Goal: Transaction & Acquisition: Subscribe to service/newsletter

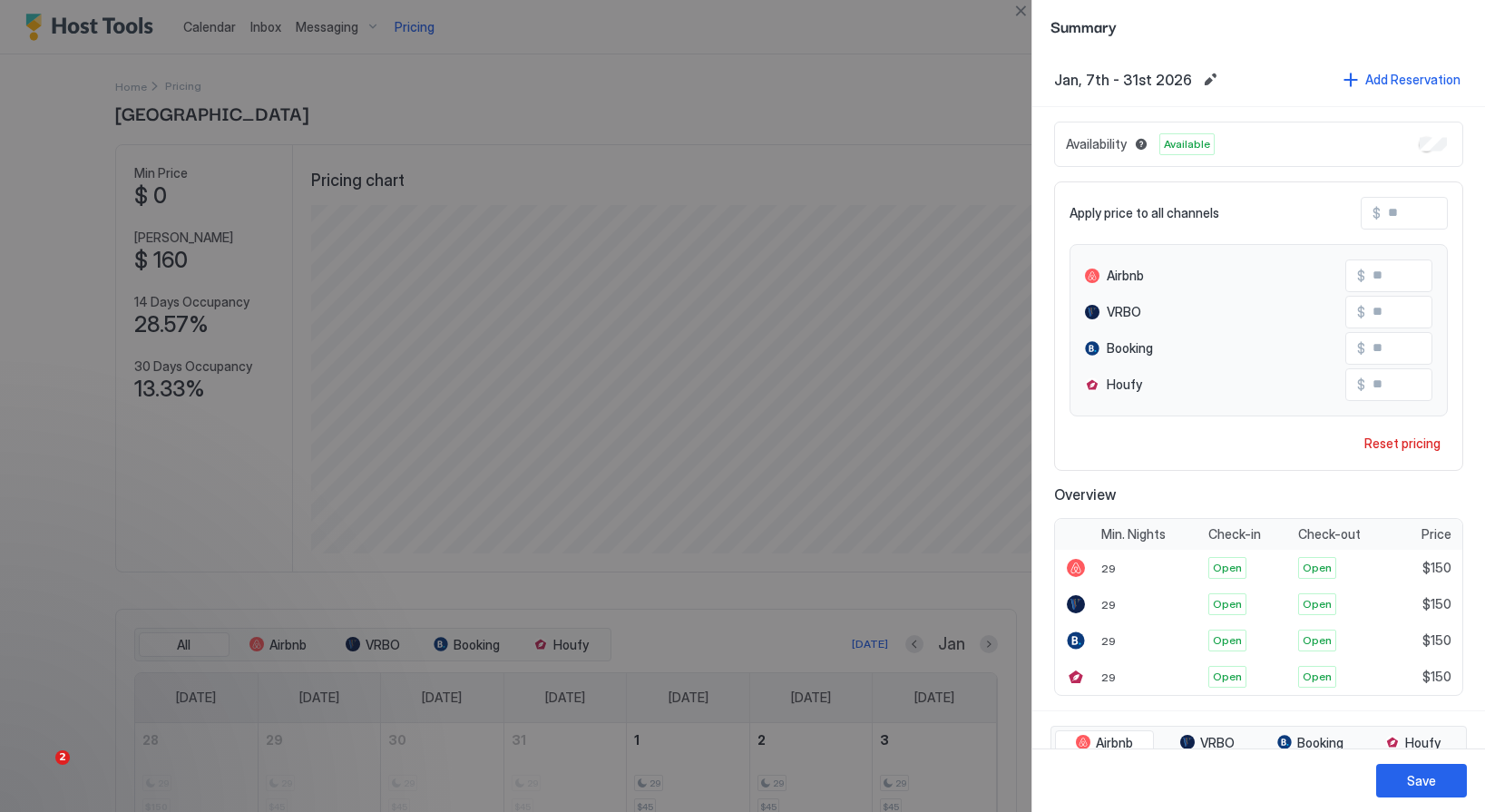
scroll to position [348, 1044]
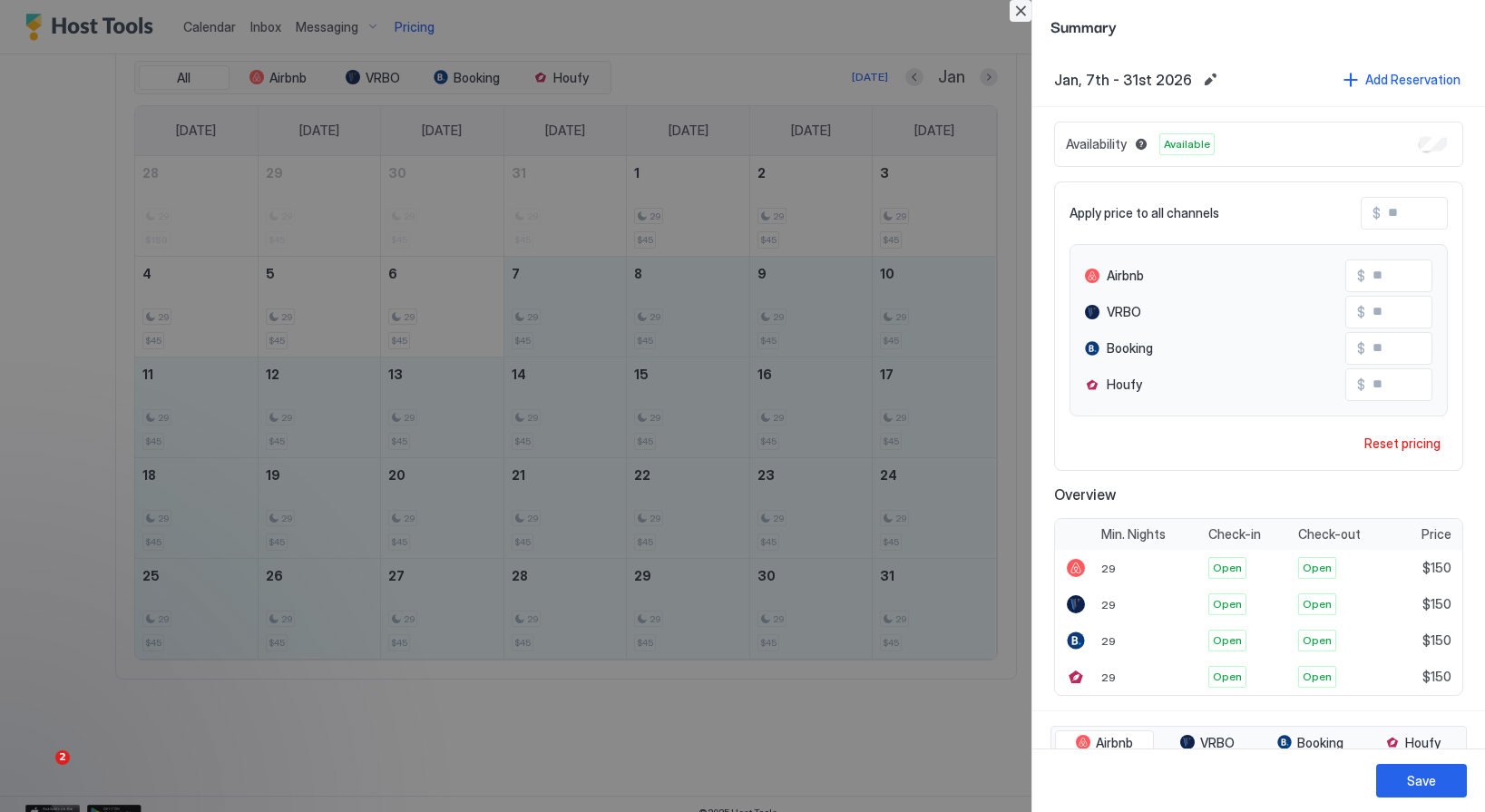
click at [1023, 10] on button "Close" at bounding box center [1021, 11] width 22 height 22
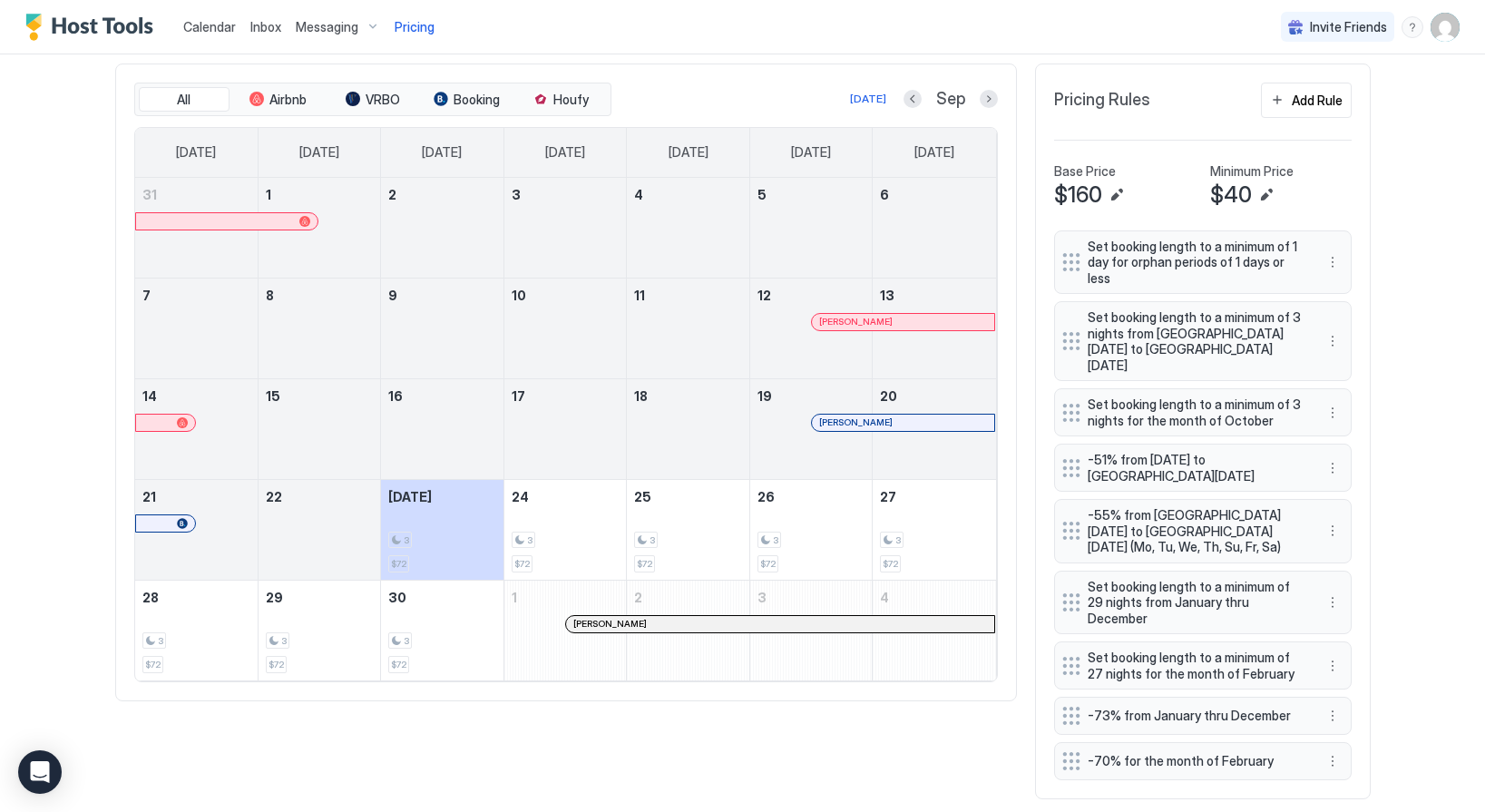
scroll to position [567, 0]
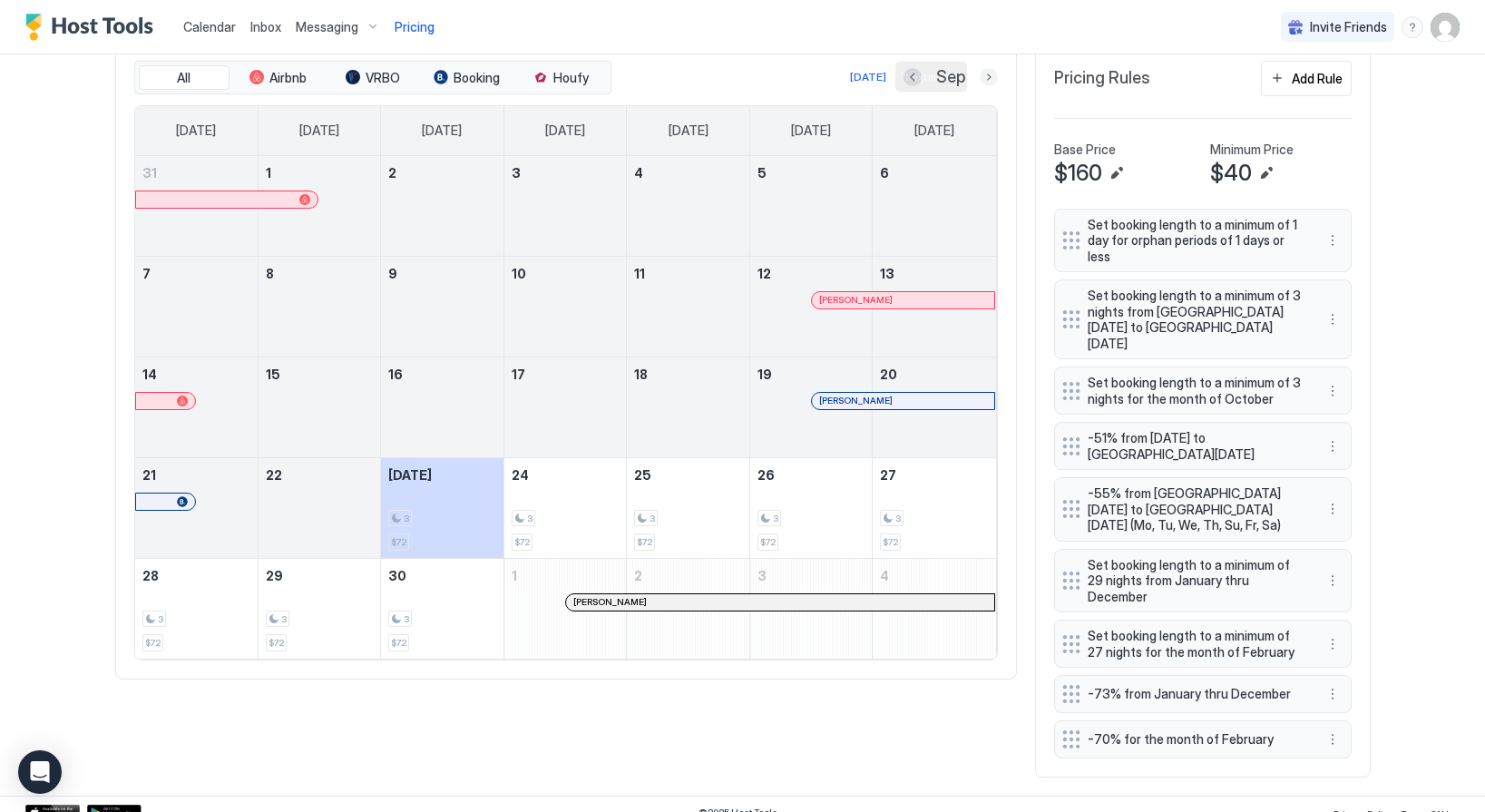
click at [987, 71] on button "Next month" at bounding box center [989, 77] width 19 height 19
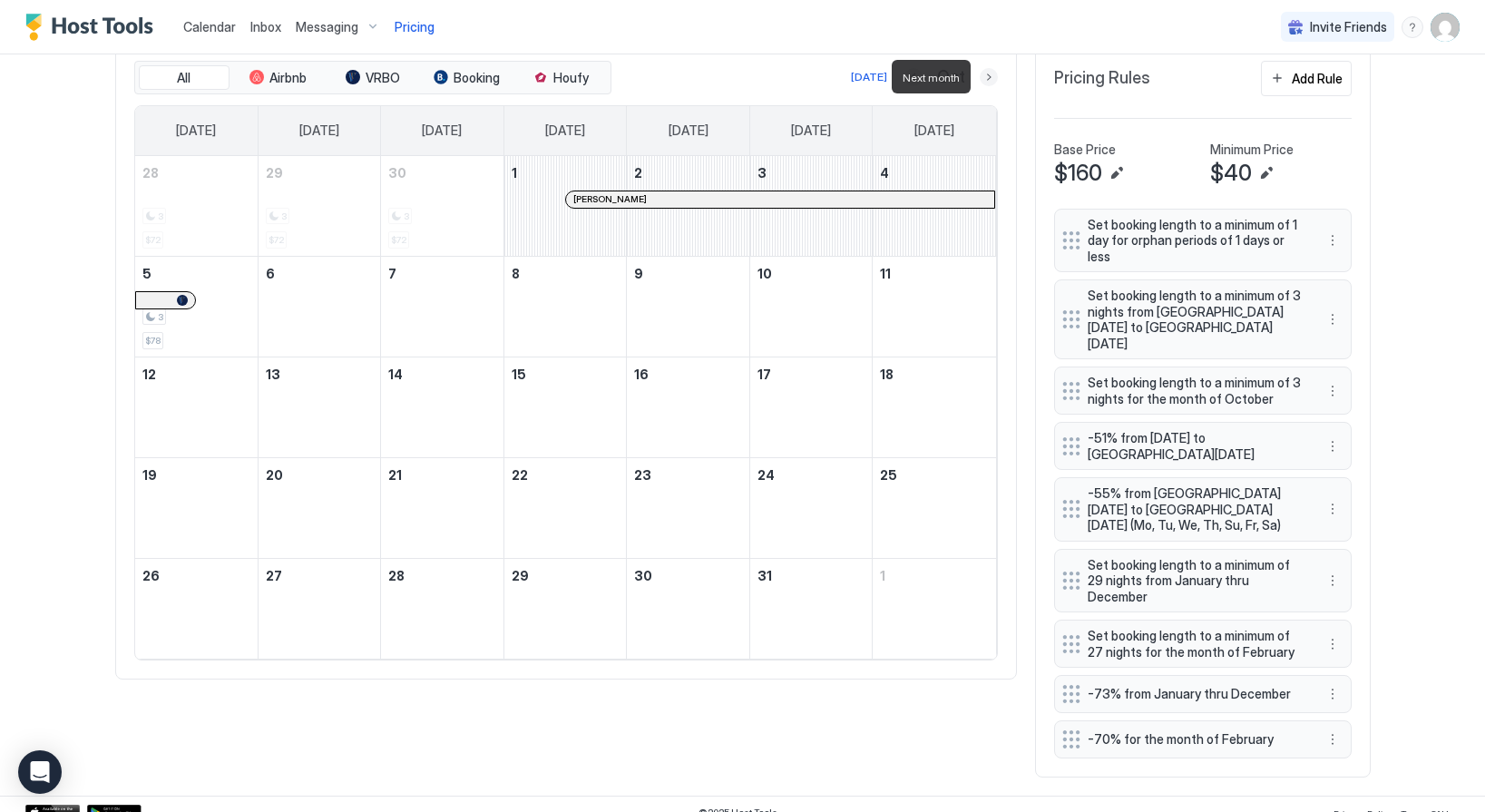
click at [987, 71] on button "Next month" at bounding box center [989, 77] width 19 height 19
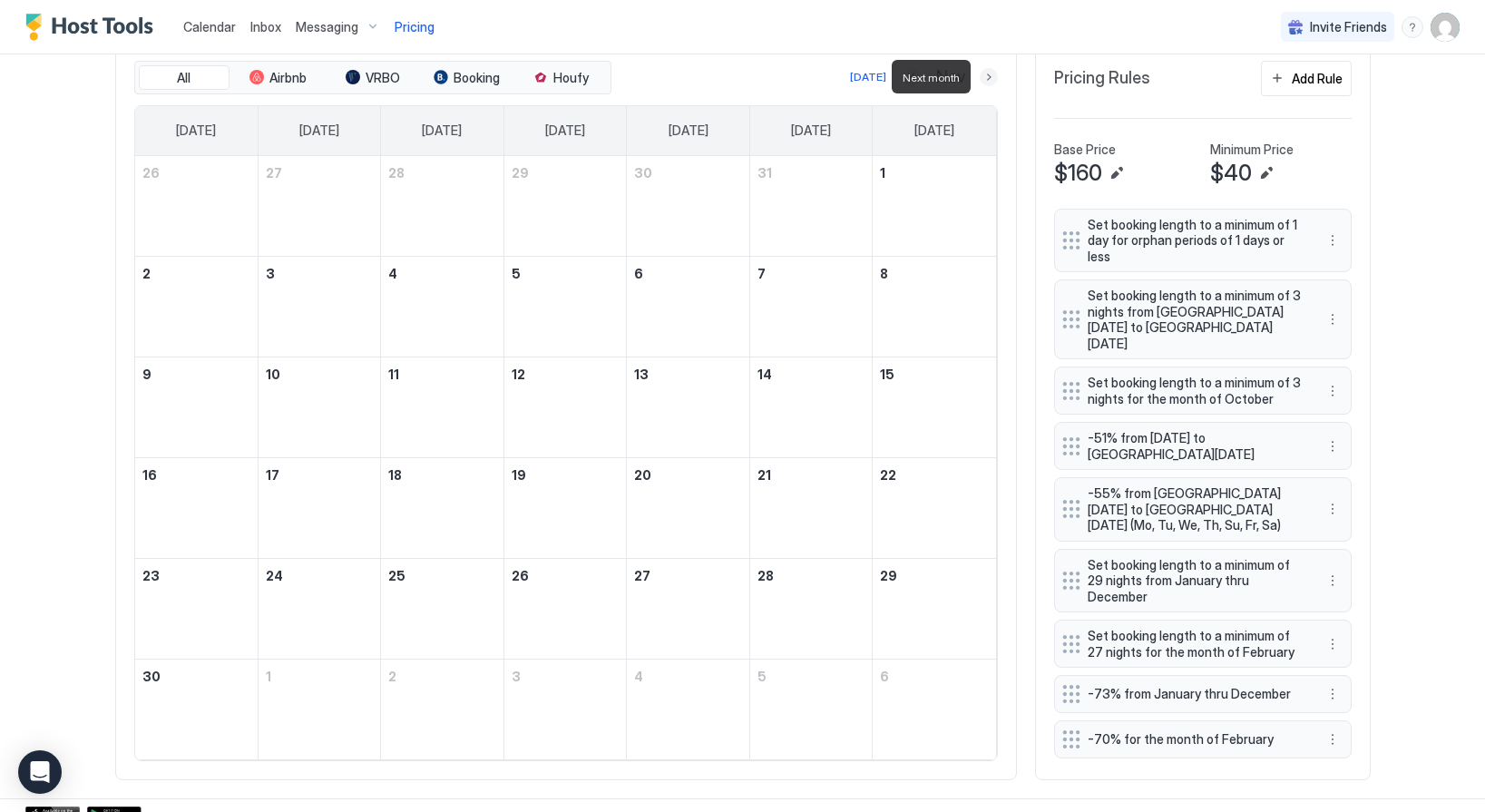
click at [987, 71] on button "Next month" at bounding box center [989, 77] width 19 height 19
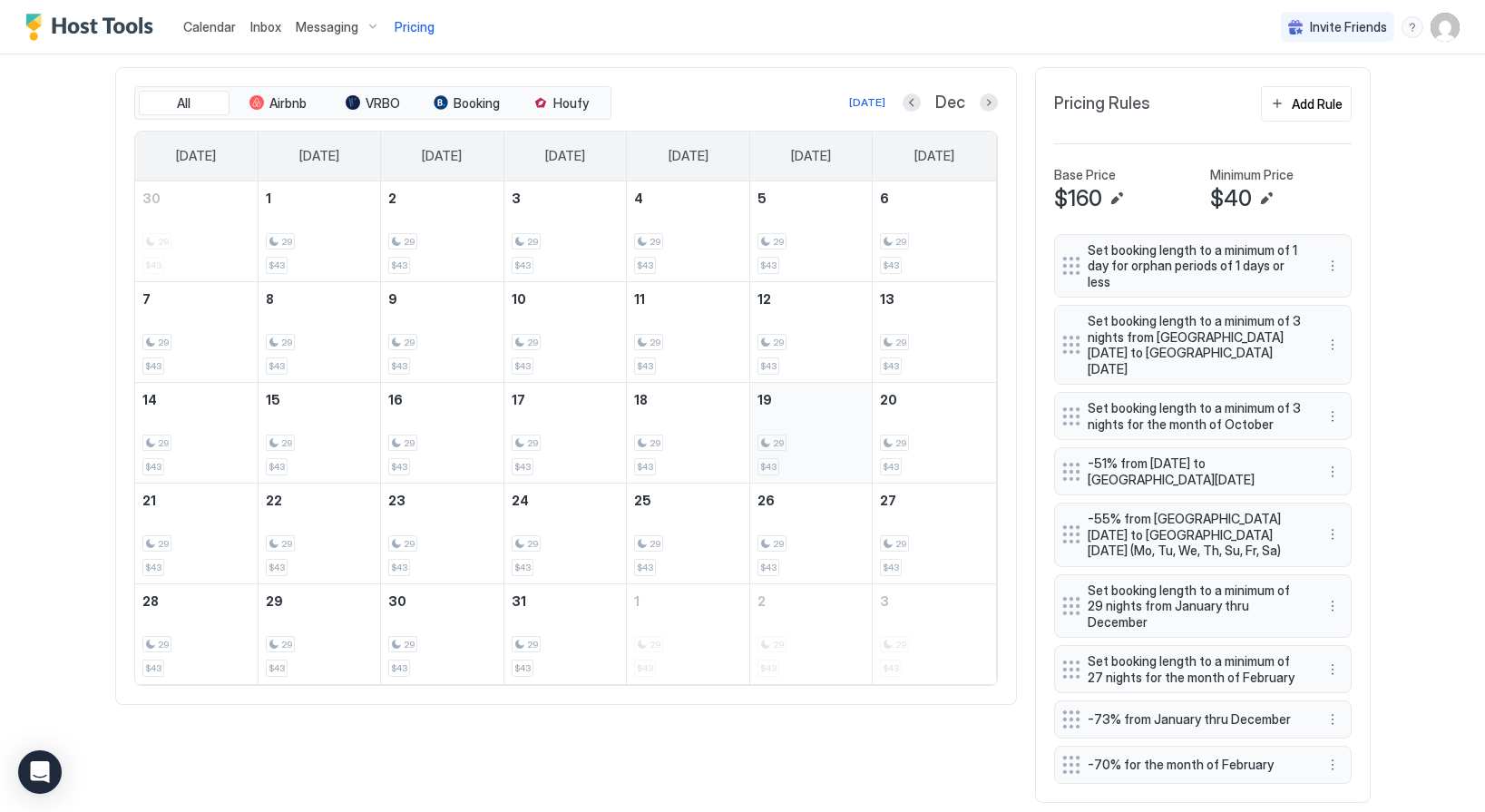
scroll to position [543, 0]
